Goal: Information Seeking & Learning: Find specific fact

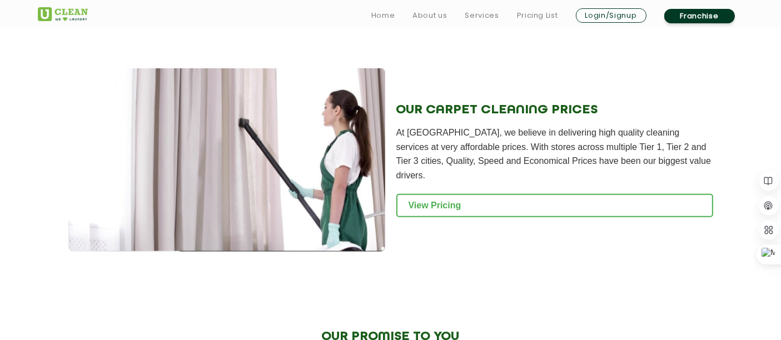
scroll to position [1125, 0]
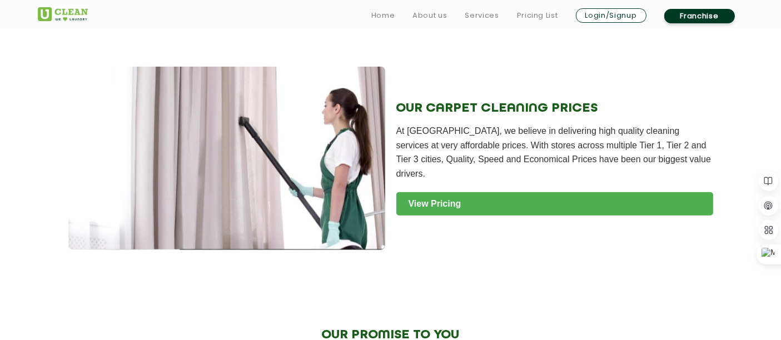
click at [432, 195] on link "View Pricing" at bounding box center [554, 203] width 317 height 23
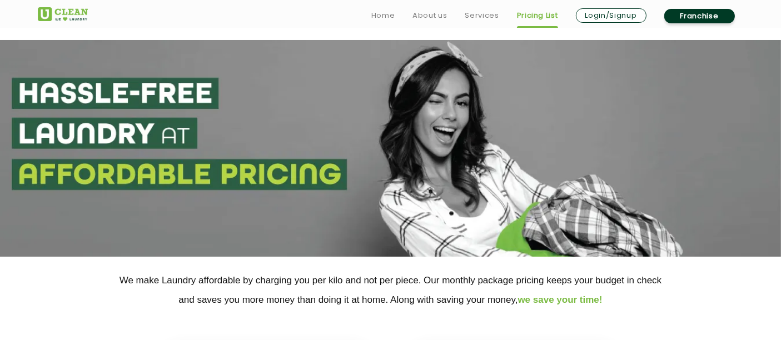
scroll to position [282, 0]
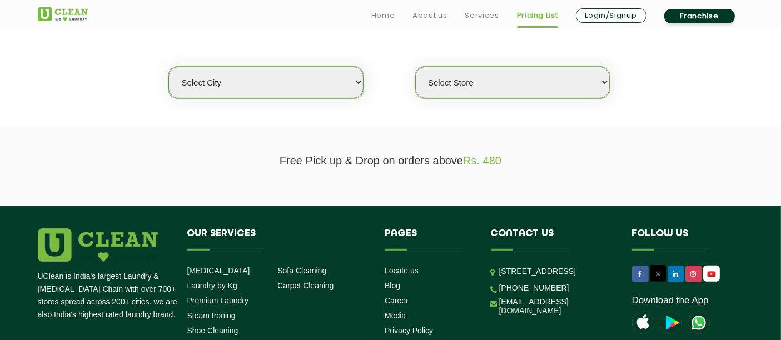
click at [280, 85] on select "Select city [GEOGRAPHIC_DATA] [GEOGRAPHIC_DATA] [GEOGRAPHIC_DATA] [GEOGRAPHIC_D…" at bounding box center [265, 83] width 195 height 32
select select "12"
click at [168, 67] on select "Select city [GEOGRAPHIC_DATA] [GEOGRAPHIC_DATA] [GEOGRAPHIC_DATA] [GEOGRAPHIC_D…" at bounding box center [265, 83] width 195 height 32
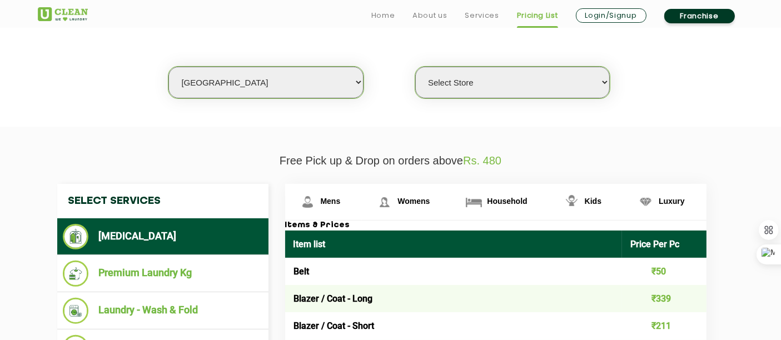
click at [471, 78] on select "Select Store UClean Shivranjani" at bounding box center [512, 83] width 195 height 32
select select "25"
click at [415, 67] on select "Select Store UClean Shivranjani" at bounding box center [512, 83] width 195 height 32
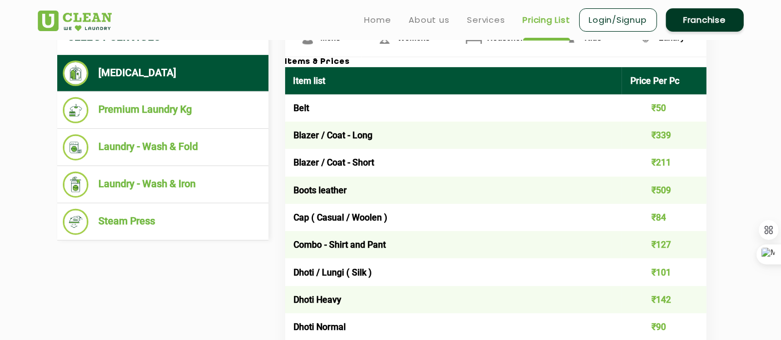
scroll to position [445, 0]
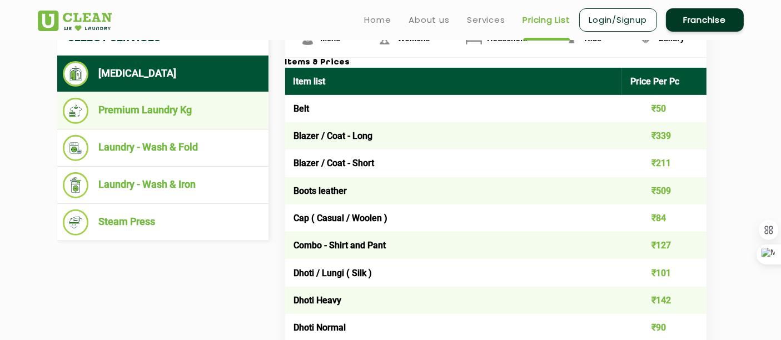
click at [132, 113] on li "Premium Laundry Kg" at bounding box center [163, 111] width 200 height 26
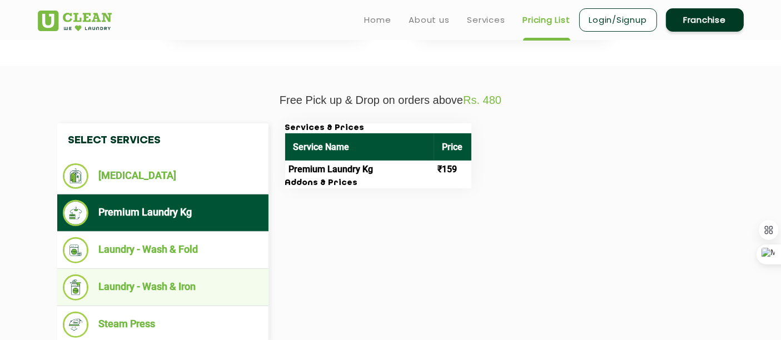
scroll to position [343, 0]
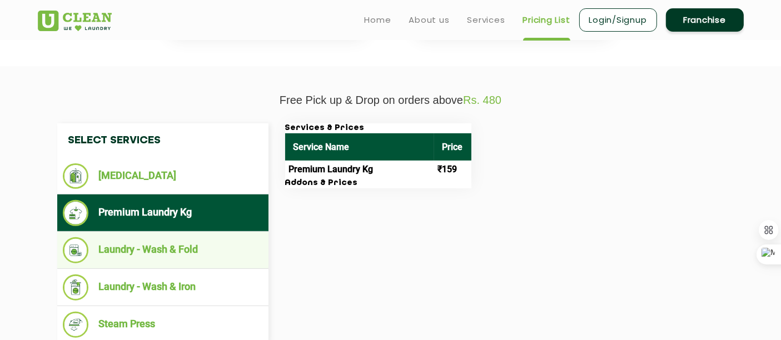
click at [158, 250] on li "Laundry - Wash & Fold" at bounding box center [163, 250] width 200 height 26
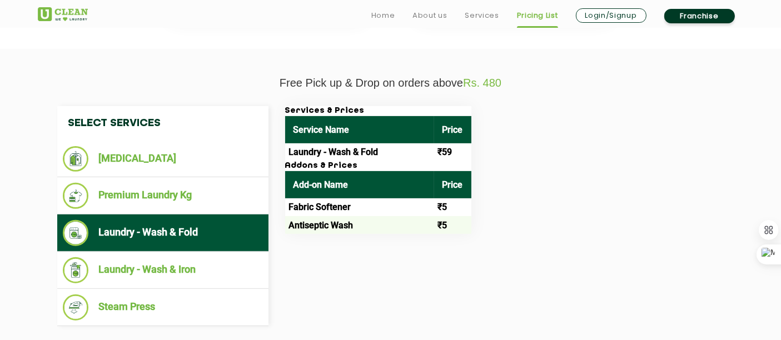
scroll to position [380, 0]
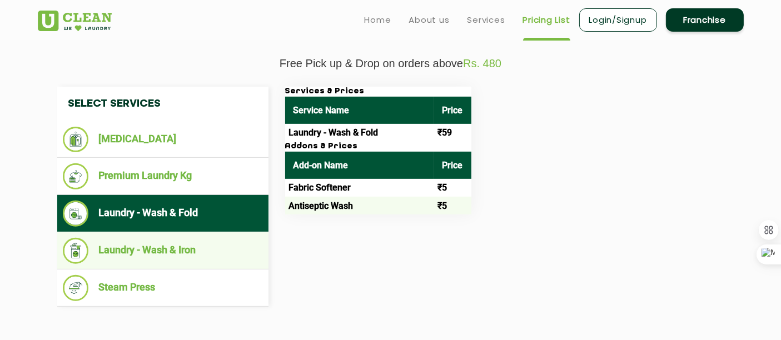
click at [133, 254] on li "Laundry - Wash & Iron" at bounding box center [163, 251] width 200 height 26
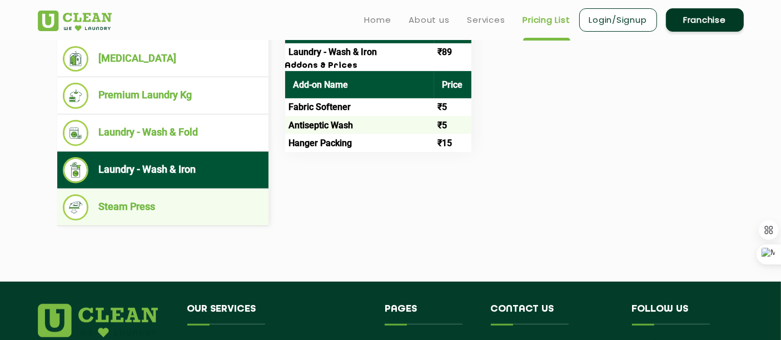
scroll to position [463, 0]
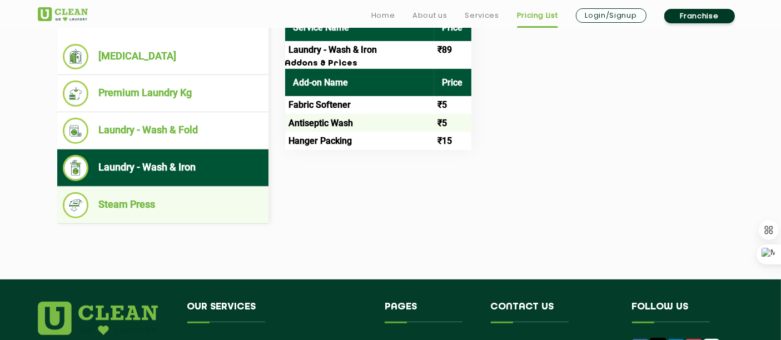
click at [123, 201] on li "Steam Press" at bounding box center [163, 205] width 200 height 26
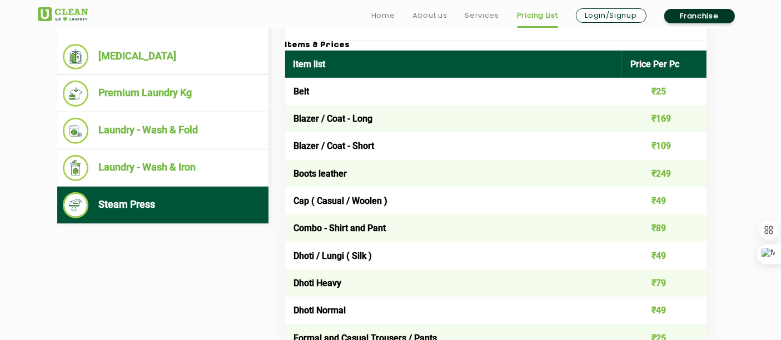
scroll to position [2487, 0]
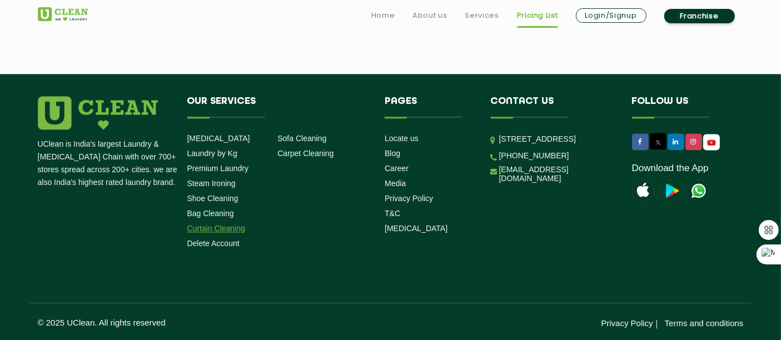
click at [232, 226] on link "Curtain Cleaning" at bounding box center [216, 228] width 58 height 9
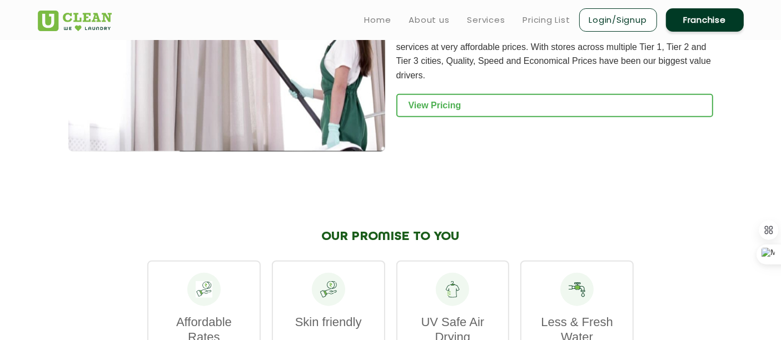
scroll to position [1215, 0]
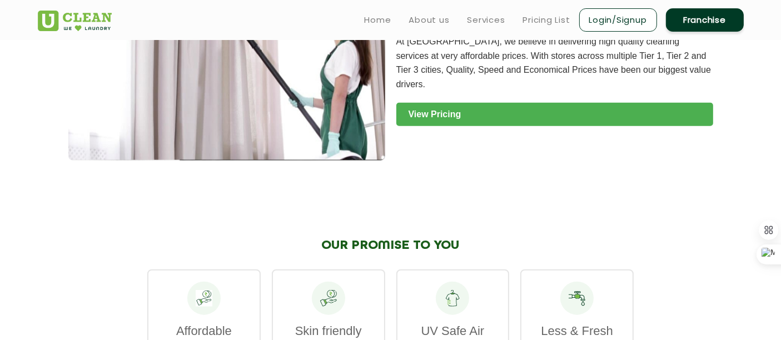
click at [453, 105] on link "View Pricing" at bounding box center [554, 114] width 317 height 23
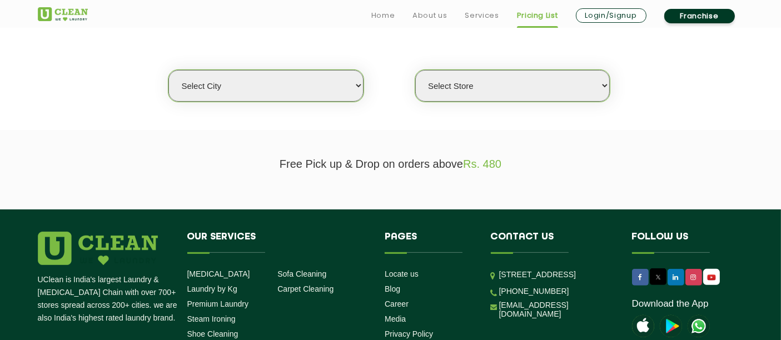
scroll to position [279, 0]
click at [270, 86] on select "Select city [GEOGRAPHIC_DATA] [GEOGRAPHIC_DATA] [GEOGRAPHIC_DATA] [GEOGRAPHIC_D…" at bounding box center [265, 86] width 195 height 32
select select "9"
click at [168, 70] on select "Select city [GEOGRAPHIC_DATA] [GEOGRAPHIC_DATA] [GEOGRAPHIC_DATA] [GEOGRAPHIC_D…" at bounding box center [265, 86] width 195 height 32
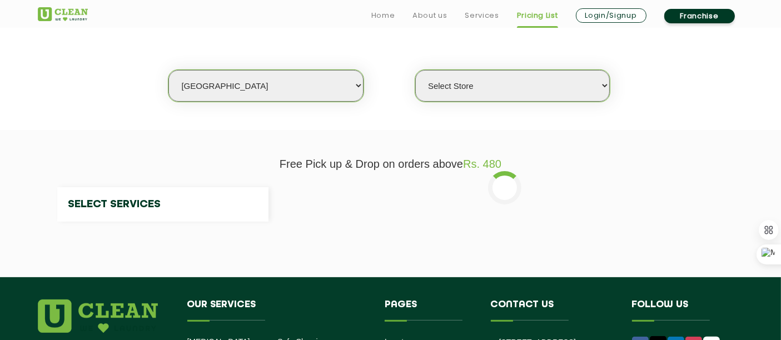
select select "0"
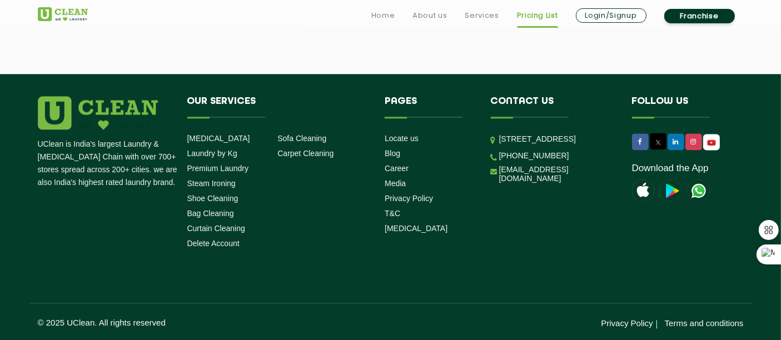
scroll to position [312, 0]
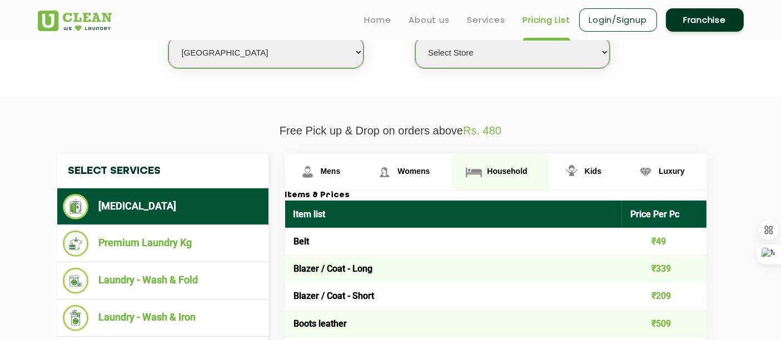
click at [505, 170] on span "Household" at bounding box center [507, 171] width 40 height 9
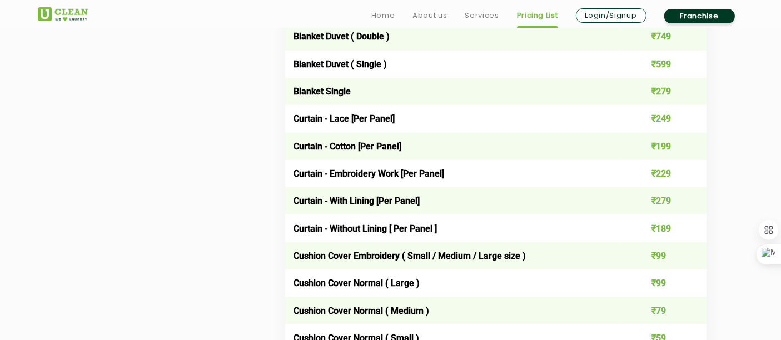
scroll to position [937, 0]
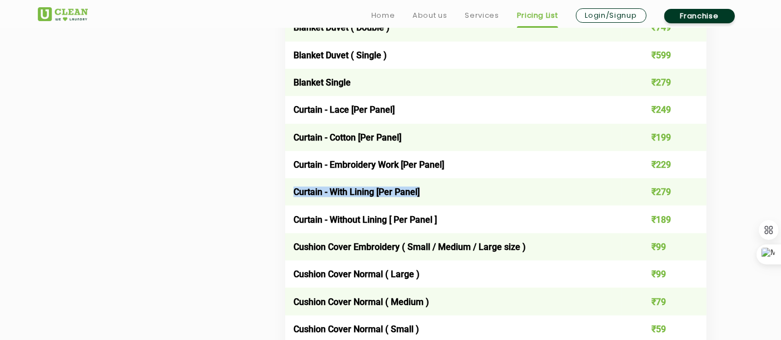
drag, startPoint x: 394, startPoint y: 193, endPoint x: 294, endPoint y: 190, distance: 100.1
click at [294, 190] on td "Curtain - With Lining [Per Panel]" at bounding box center [453, 191] width 337 height 27
copy td "Curtain - With Lining [Per Panel]"
